Goal: Information Seeking & Learning: Learn about a topic

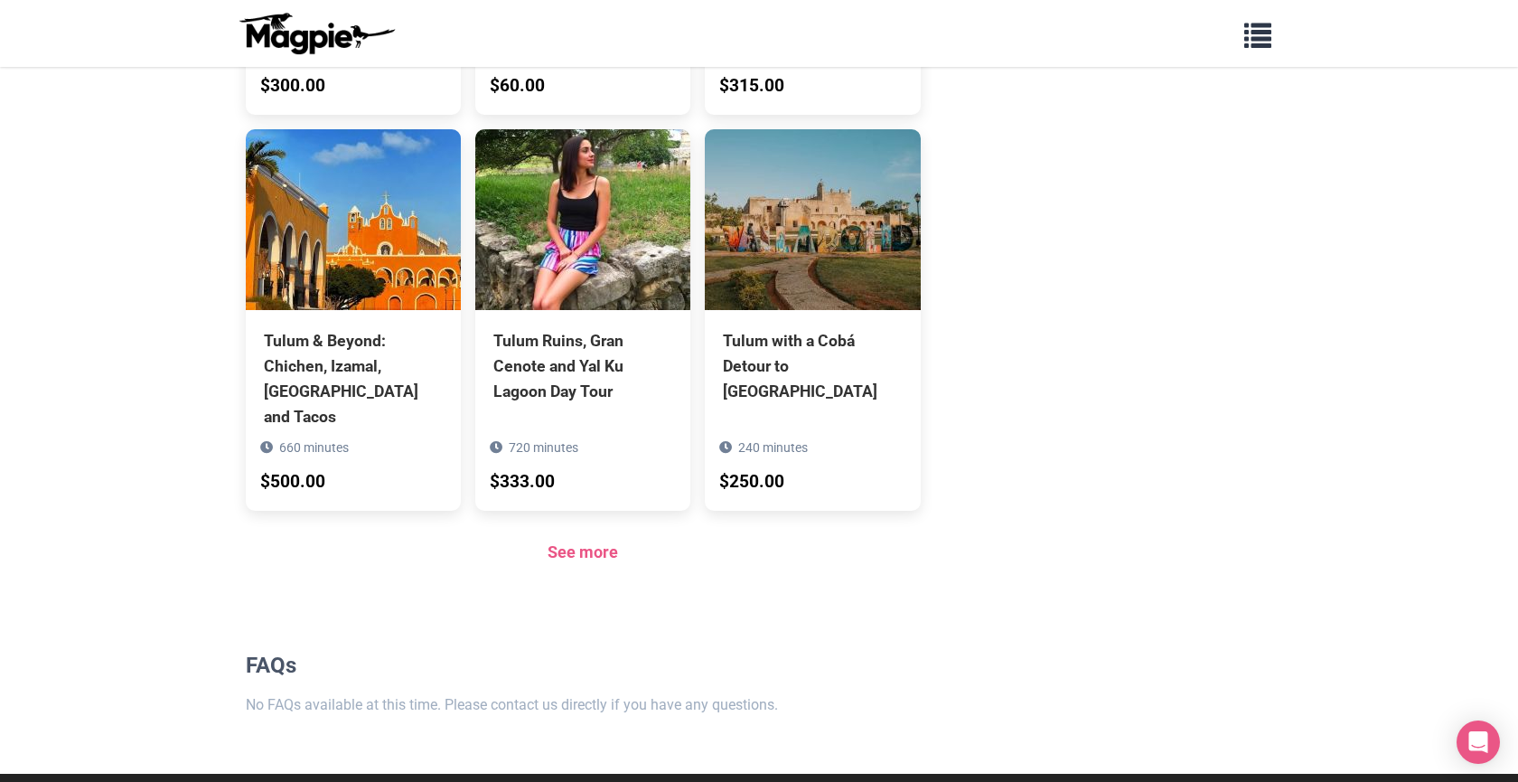
scroll to position [1239, 0]
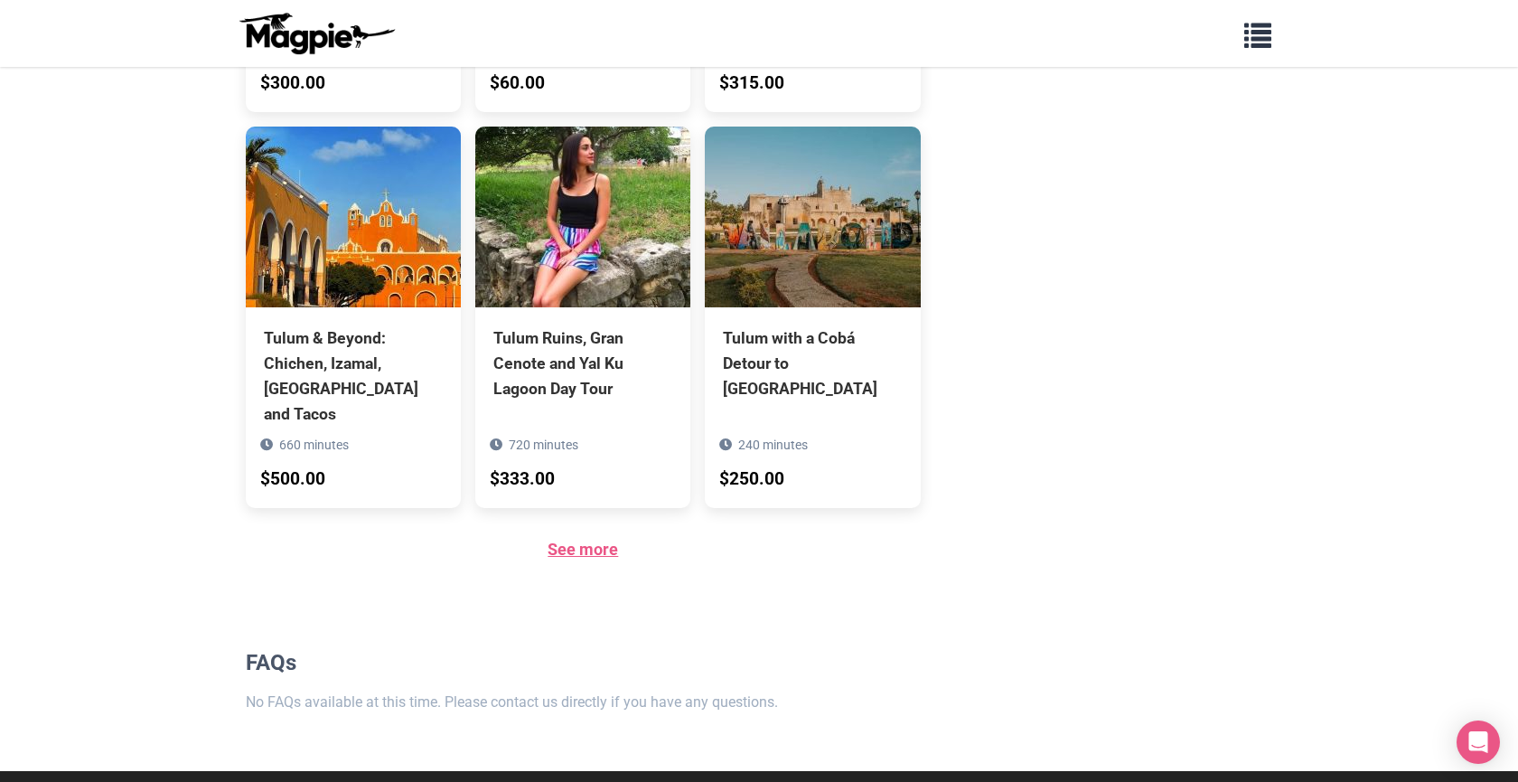
click at [576, 539] on link "See more" at bounding box center [583, 548] width 70 height 19
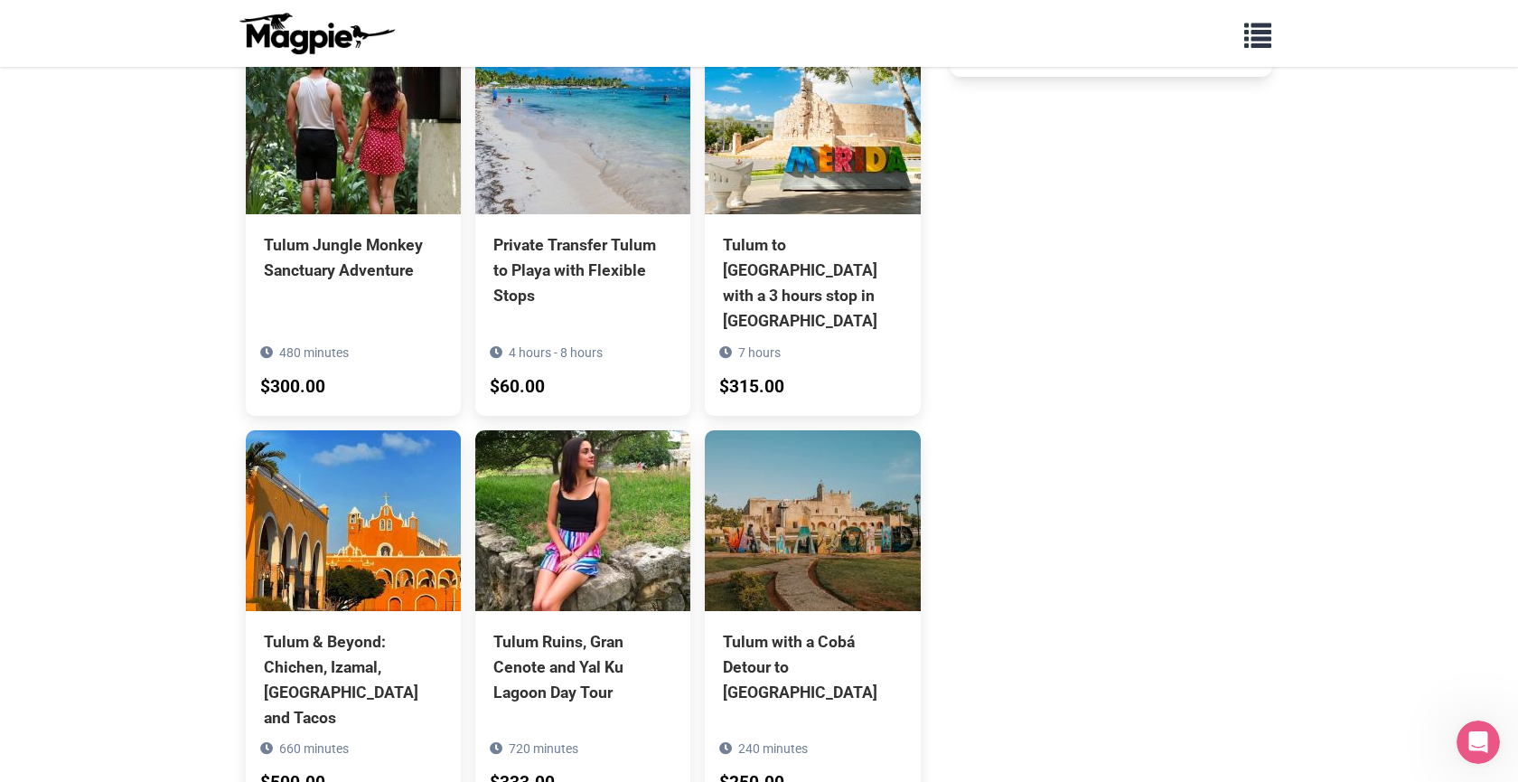
scroll to position [910, 0]
